Goal: Information Seeking & Learning: Stay updated

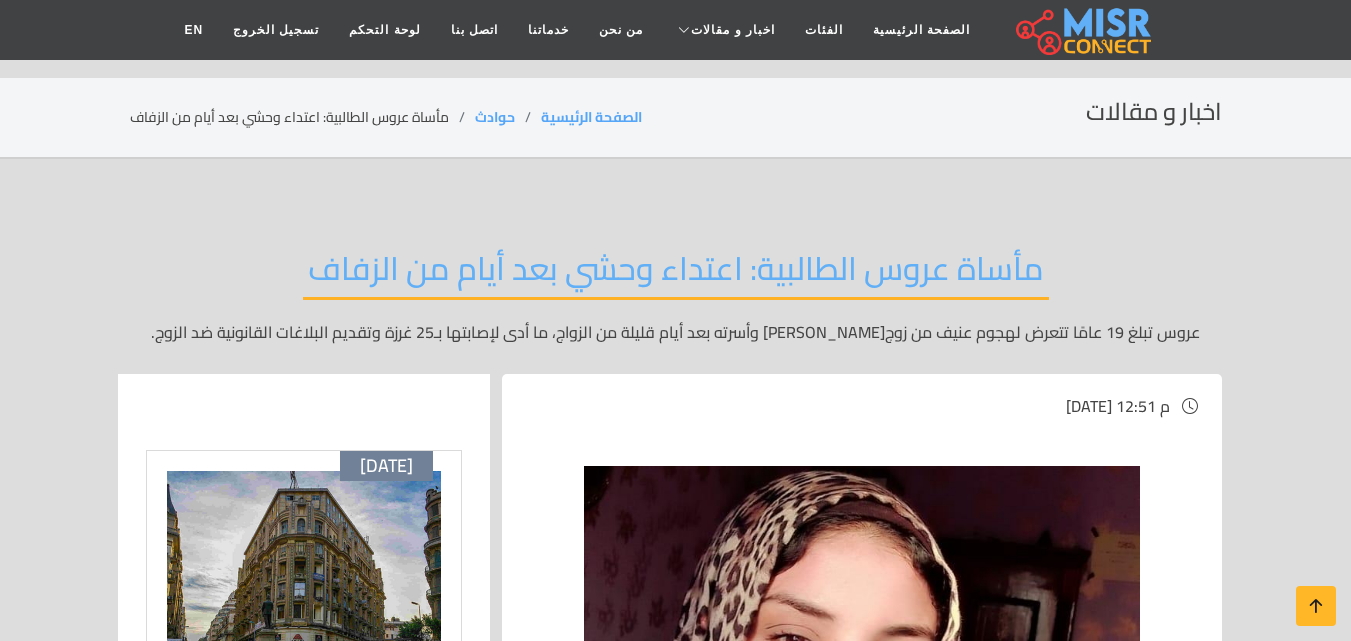
scroll to position [800, 0]
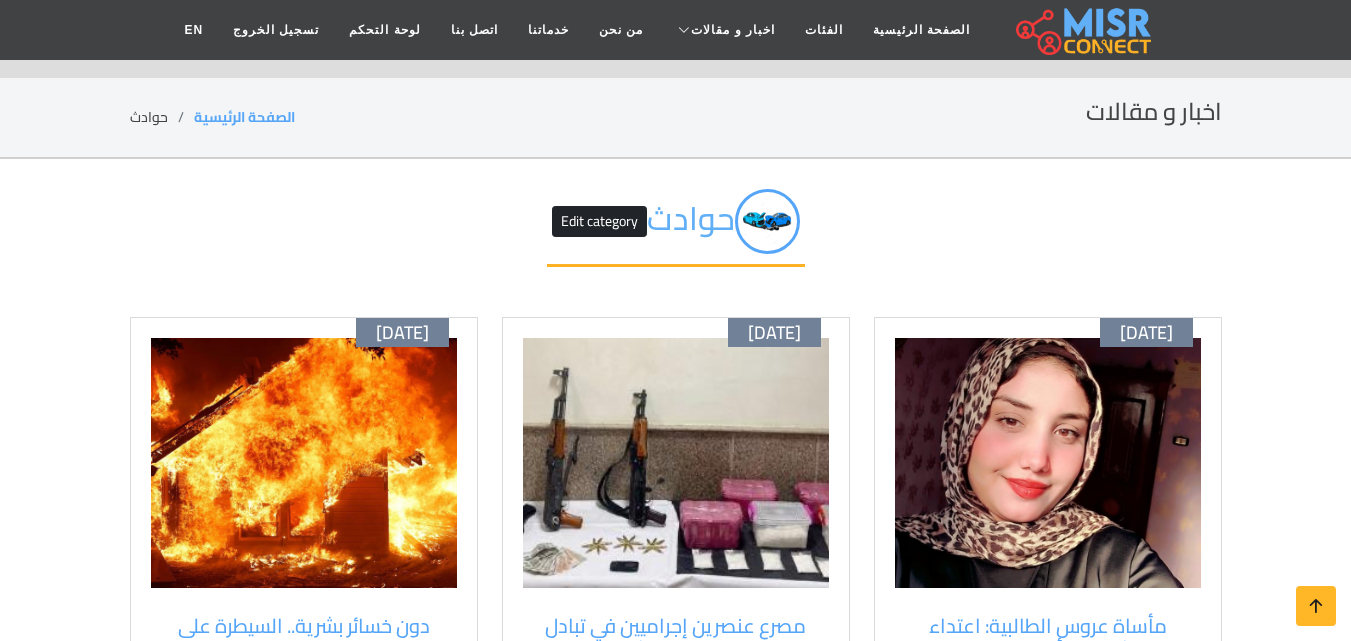
scroll to position [200, 0]
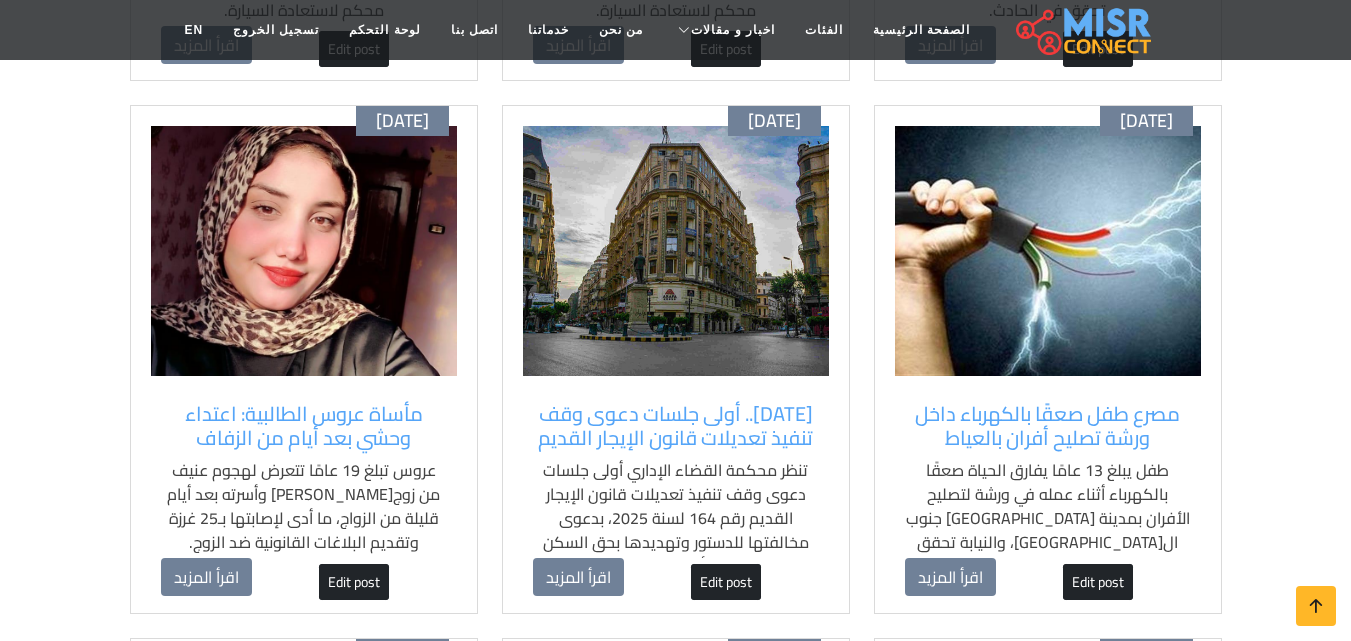
scroll to position [1000, 0]
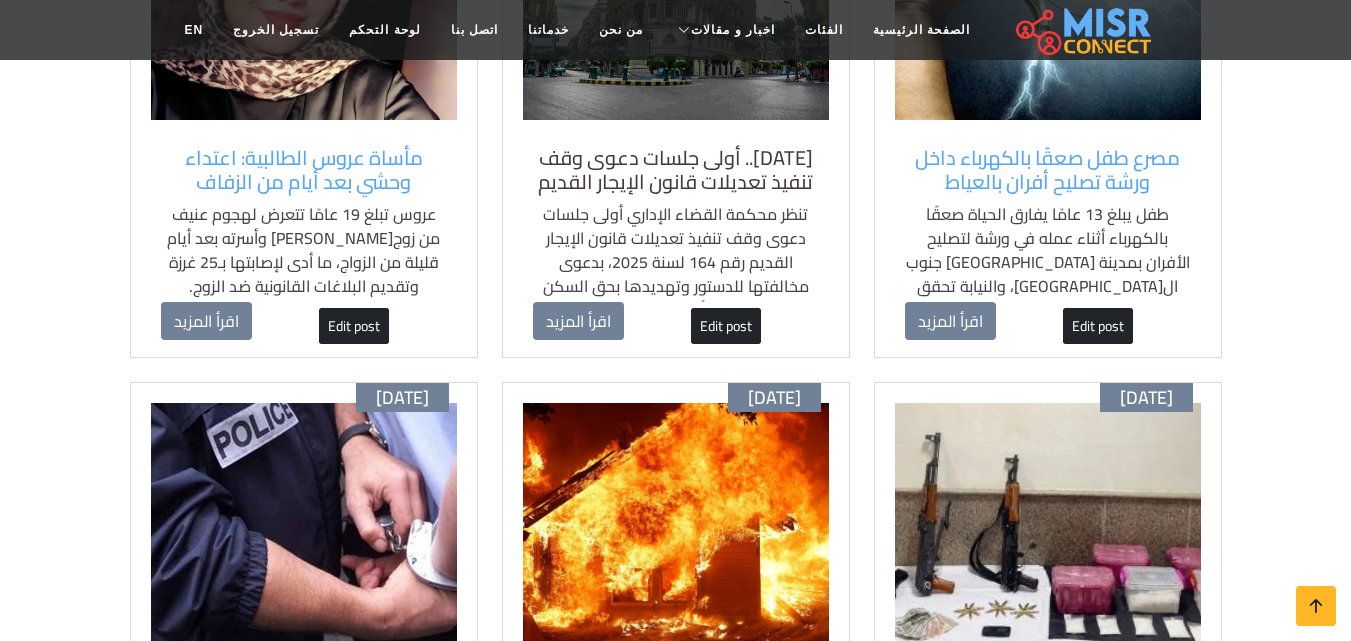
click at [679, 168] on h5 "8 نوفمبر.. أولى جلسات دعوى وقف تنفيذ تعديلات قانون الإيجار القديم" at bounding box center [676, 170] width 286 height 48
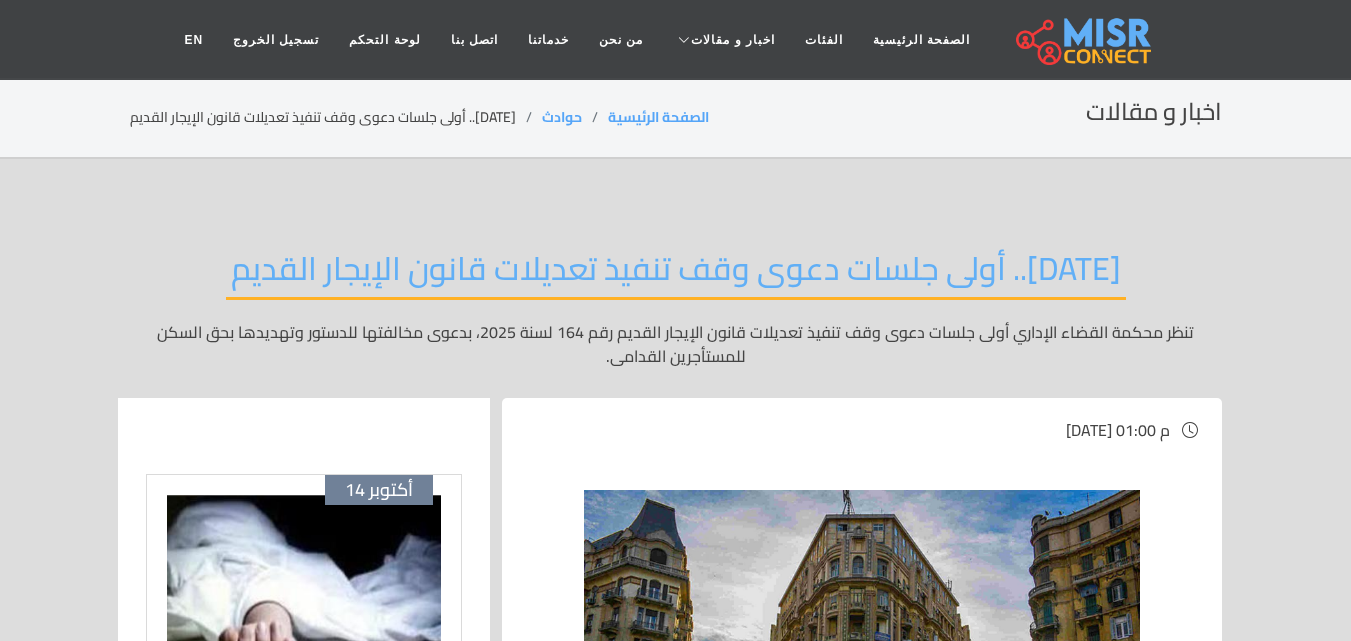
click at [49, 137] on section "اخبار و مقالات الصفحة الرئيسية حوادث [DATE].. أولى جلسات دعوى وقف تنفيذ تعديلات…" at bounding box center [675, 118] width 1351 height 81
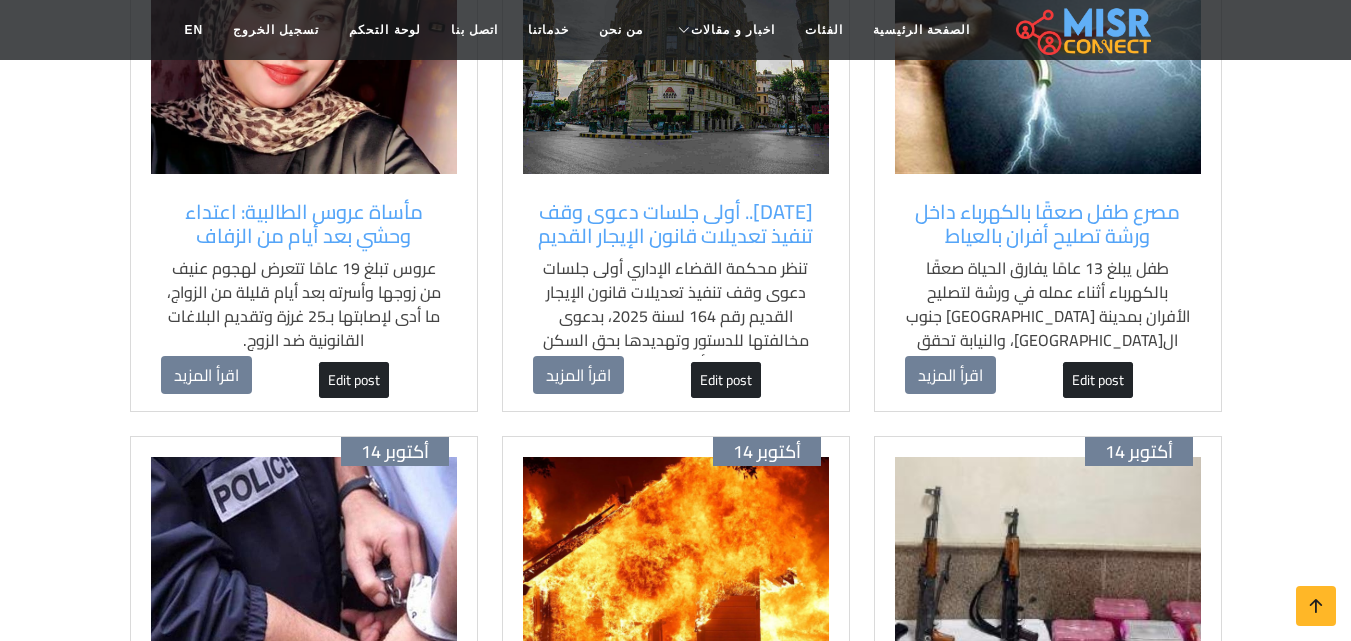
scroll to position [900, 0]
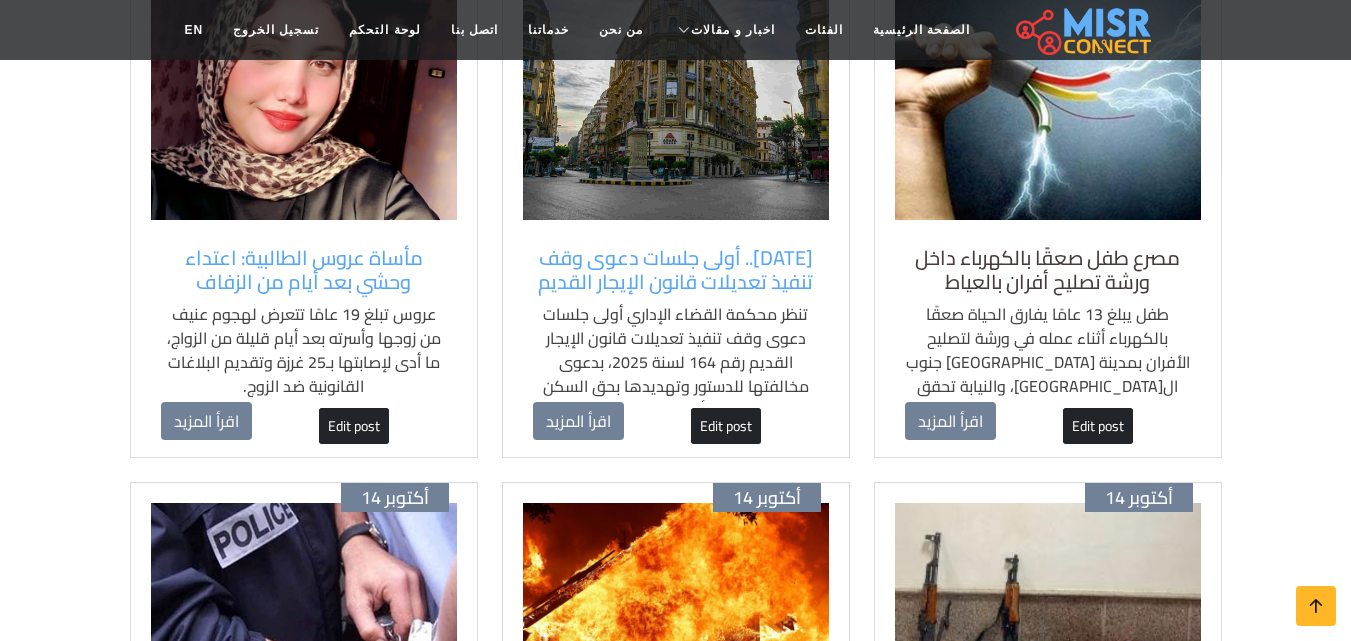
click at [1058, 290] on h5 "مصرع طفل صعقًا بالكهرباء داخل ورشة تصليح أفران بالعياط" at bounding box center [1048, 270] width 286 height 48
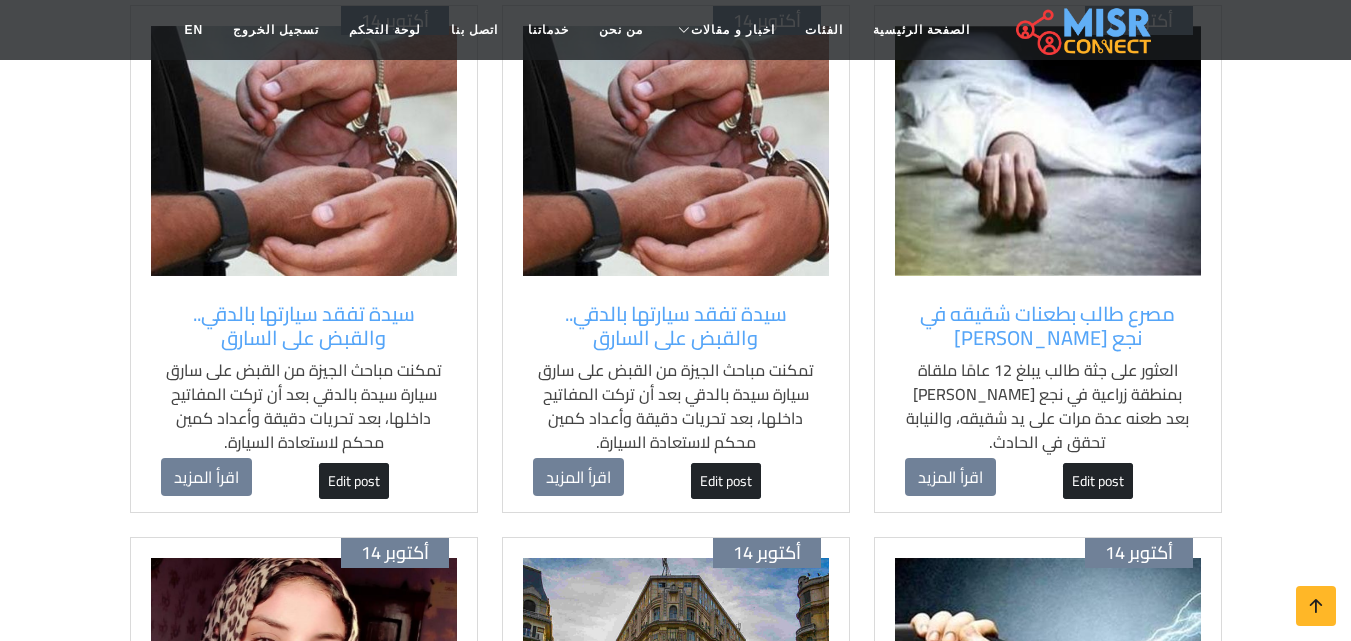
scroll to position [200, 0]
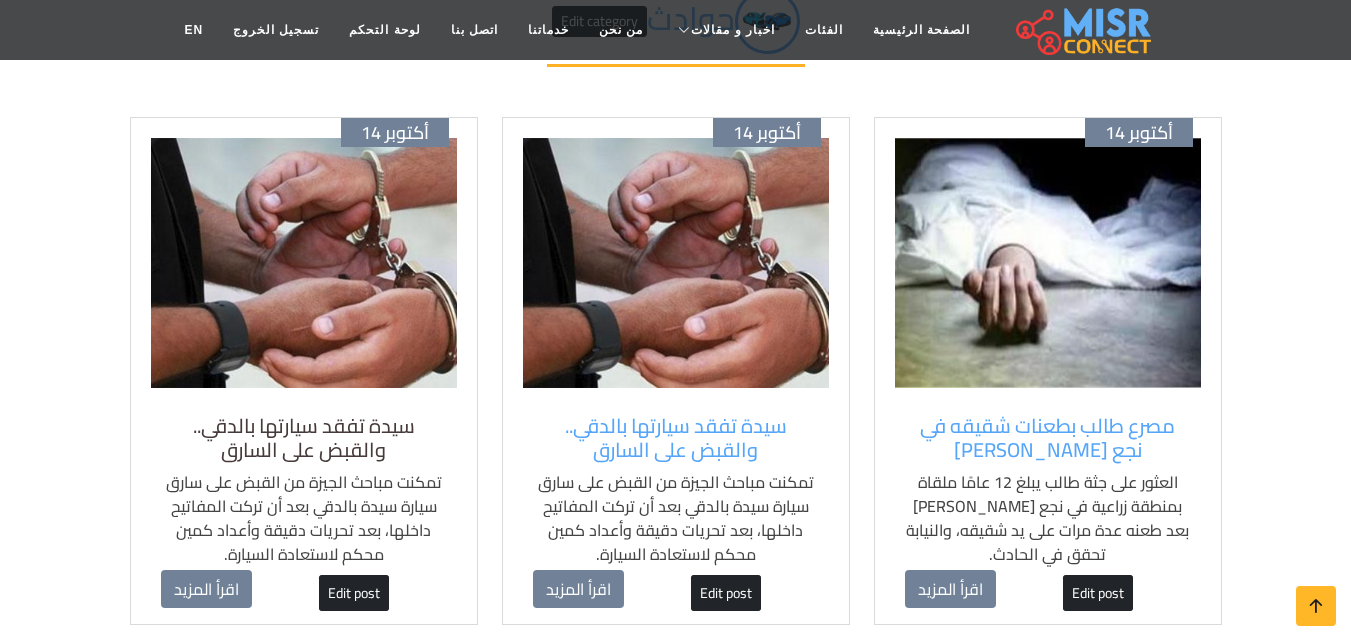
click at [263, 422] on h5 "سيدة تفقد سيارتها بالدقي.. والقبض على السارق" at bounding box center [304, 438] width 286 height 48
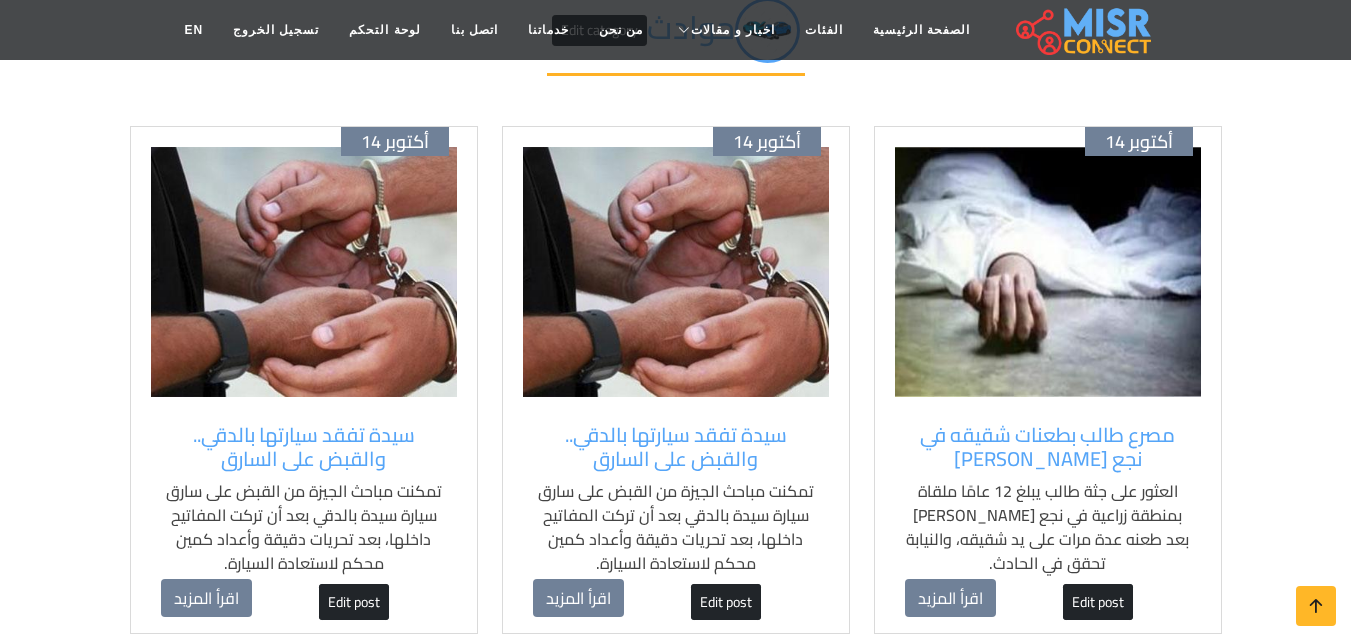
scroll to position [300, 0]
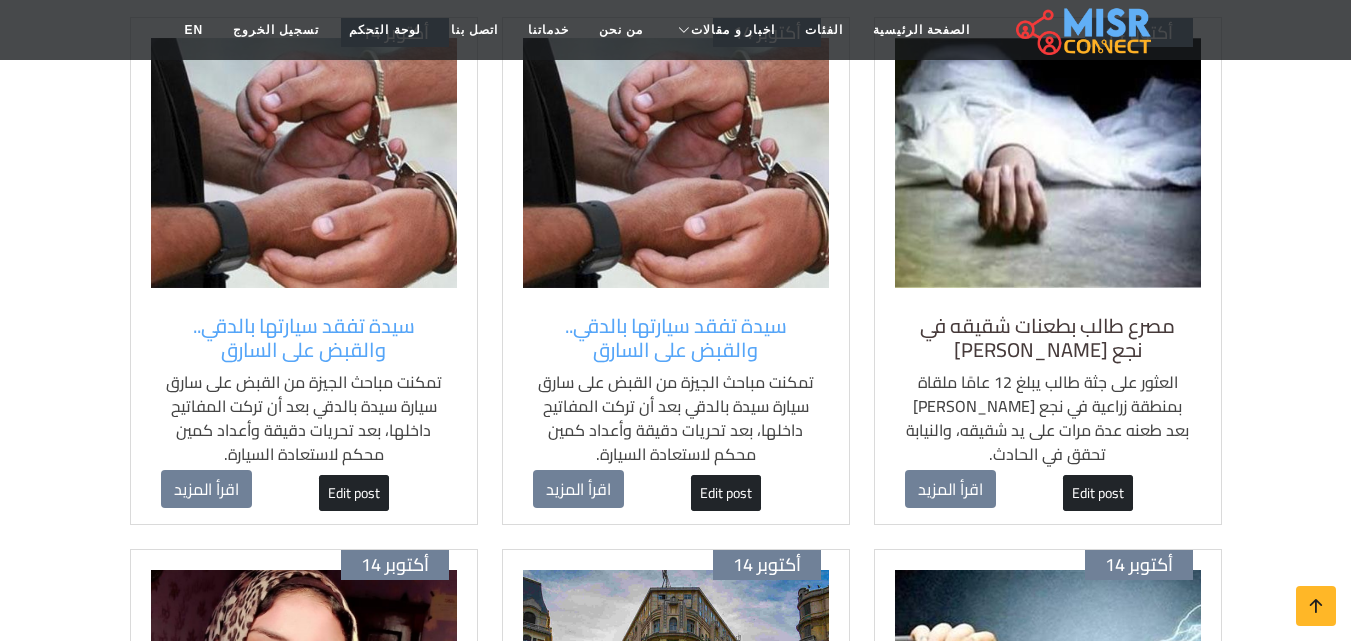
click at [1009, 334] on h5 "مصرع طالب بطعنات شقيقه في نجع [PERSON_NAME]" at bounding box center [1048, 338] width 286 height 48
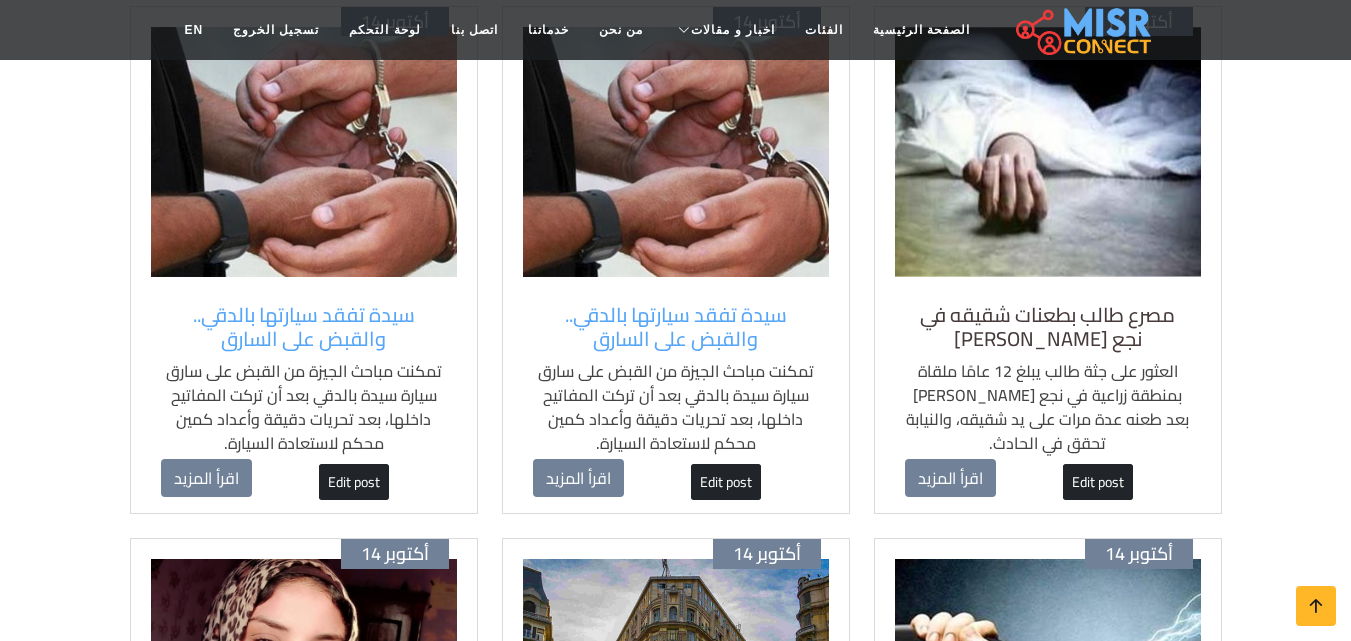
scroll to position [200, 0]
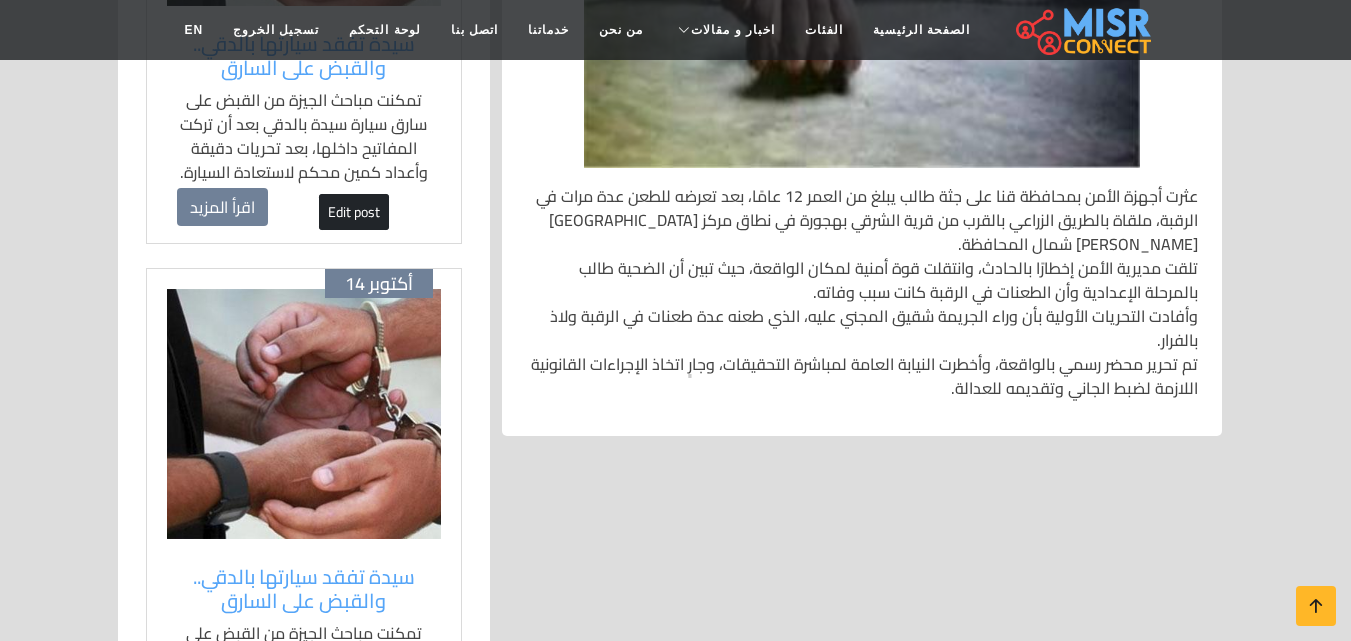
scroll to position [600, 0]
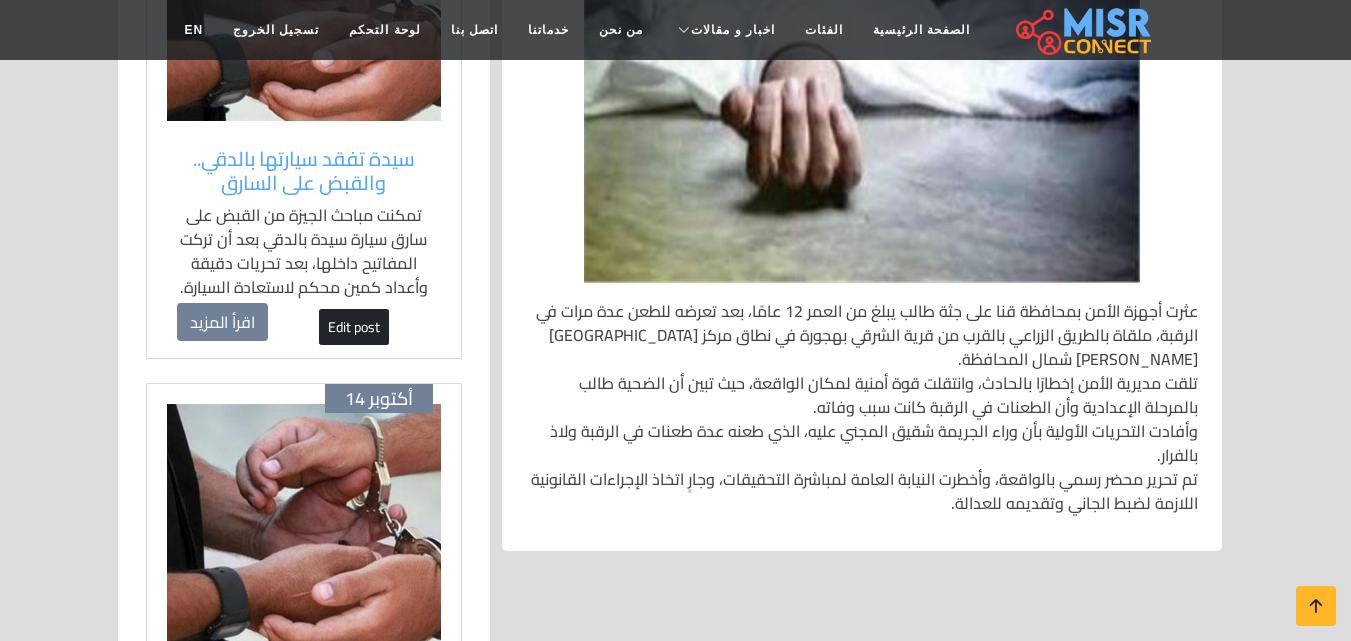
drag, startPoint x: 0, startPoint y: 73, endPoint x: 0, endPoint y: 55, distance: 18.0
